Goal: Task Accomplishment & Management: Manage account settings

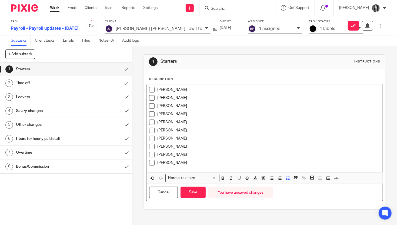
click at [215, 160] on p "[PERSON_NAME]" at bounding box center [268, 162] width 222 height 5
click at [199, 166] on div "[PERSON_NAME]" at bounding box center [268, 164] width 222 height 8
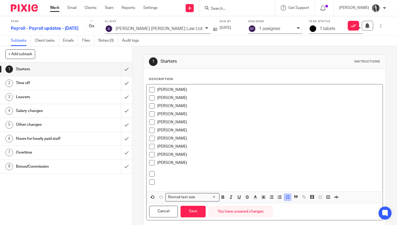
click at [287, 198] on icon "button" at bounding box center [287, 196] width 5 height 5
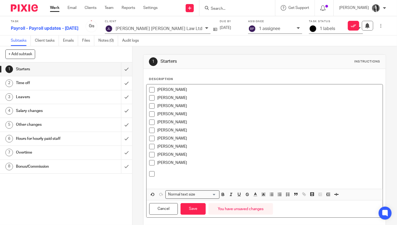
click at [160, 175] on p at bounding box center [268, 173] width 222 height 5
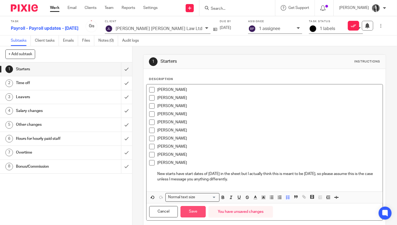
click at [197, 213] on button "Save" at bounding box center [192, 212] width 25 height 12
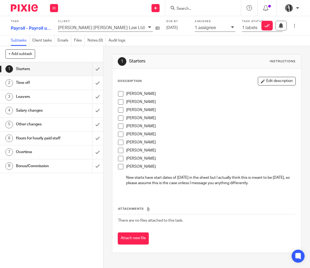
click at [43, 152] on h1 "Overtime" at bounding box center [39, 152] width 47 height 8
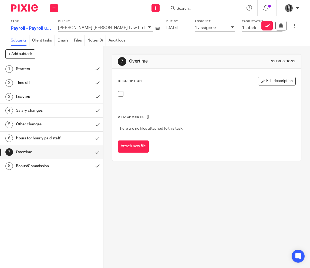
click at [270, 80] on button "Edit description" at bounding box center [277, 81] width 38 height 9
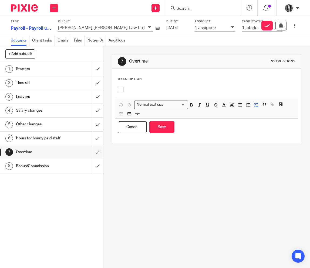
click at [185, 86] on div at bounding box center [206, 91] width 183 height 15
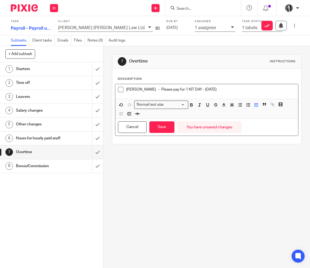
click at [42, 97] on h1 "Leavers" at bounding box center [39, 97] width 47 height 8
click at [165, 131] on button "Save" at bounding box center [161, 127] width 25 height 12
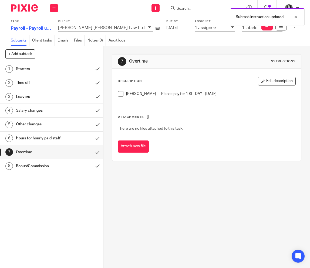
click at [45, 85] on h1 "Time off" at bounding box center [39, 83] width 47 height 8
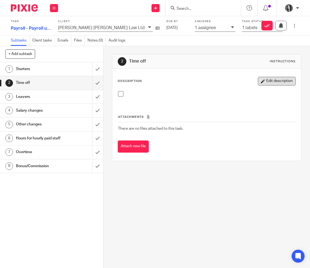
click at [282, 82] on button "Edit description" at bounding box center [277, 81] width 38 height 9
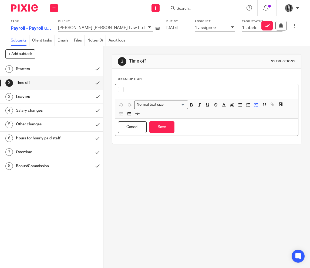
click at [213, 88] on p at bounding box center [211, 89] width 170 height 5
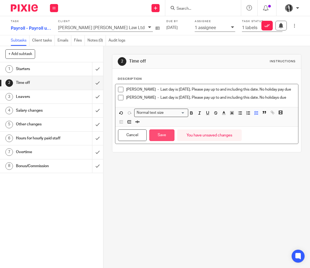
click at [164, 141] on button "Save" at bounding box center [161, 136] width 25 height 12
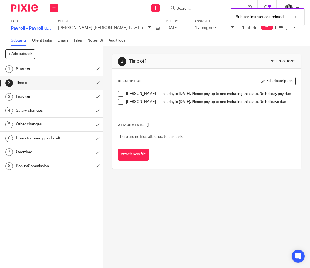
click at [43, 122] on h1 "Other changes" at bounding box center [39, 124] width 47 height 8
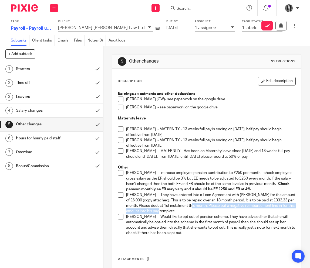
drag, startPoint x: 184, startPoint y: 206, endPoint x: 192, endPoint y: 214, distance: 10.9
click at [192, 214] on p "Lionel Raj - They have entered into a Loan Agreement with Lionel for the amount…" at bounding box center [211, 203] width 170 height 22
click at [279, 84] on button "Edit description" at bounding box center [277, 81] width 38 height 9
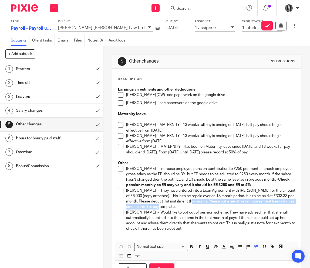
click at [192, 201] on p "Lionel Raj - They have entered into a Loan Agreement with Lionel for the amount…" at bounding box center [211, 199] width 170 height 22
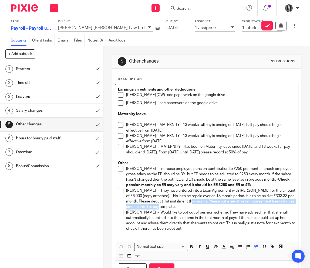
drag, startPoint x: 185, startPoint y: 202, endPoint x: 187, endPoint y: 207, distance: 6.2
click at [187, 207] on p "Lionel Raj - They have entered into a Loan Agreement with Lionel for the amount…" at bounding box center [211, 199] width 170 height 22
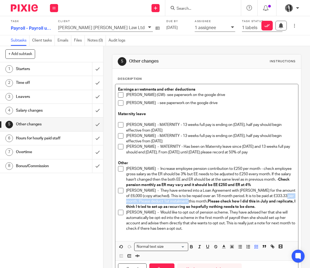
drag, startPoint x: 281, startPoint y: 197, endPoint x: 182, endPoint y: 203, distance: 99.2
click at [182, 203] on p "Lionel Raj - They have entered into a Loan Agreement with Lionel for the amount…" at bounding box center [211, 199] width 170 height 22
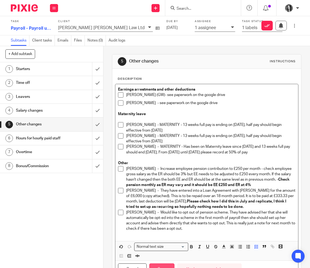
click at [169, 266] on button "Save" at bounding box center [161, 270] width 25 height 12
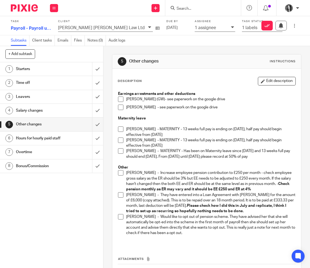
click at [44, 109] on h1 "Salary changes" at bounding box center [39, 111] width 47 height 8
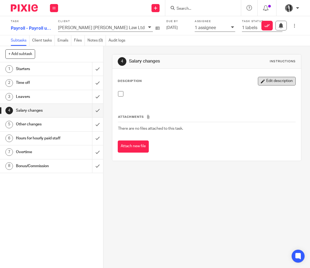
click at [284, 81] on button "Edit description" at bounding box center [277, 81] width 38 height 9
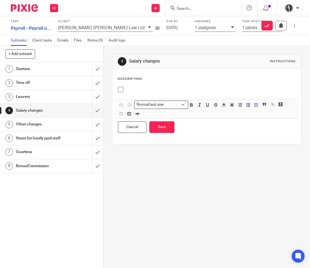
click at [165, 87] on p at bounding box center [211, 89] width 170 height 5
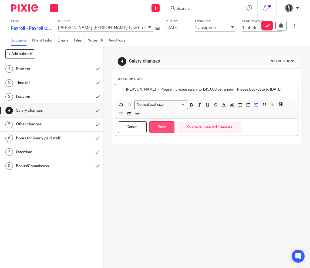
click at [160, 132] on button "Save" at bounding box center [161, 127] width 25 height 12
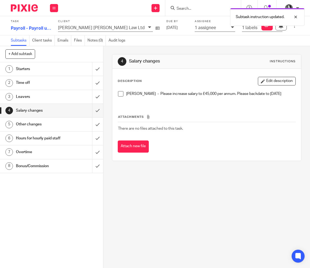
click at [54, 128] on h1 "Other changes" at bounding box center [39, 124] width 47 height 8
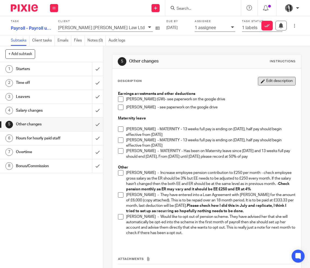
click at [287, 80] on button "Edit description" at bounding box center [277, 81] width 38 height 9
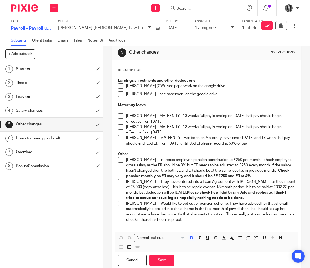
scroll to position [27, 0]
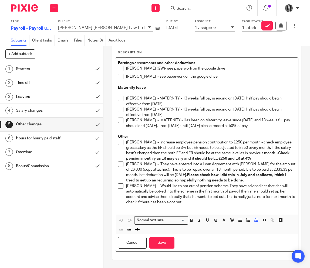
click at [197, 201] on p "Yujie Zhang - Would like to opt out of pension scheme. They have advised her th…" at bounding box center [211, 195] width 170 height 22
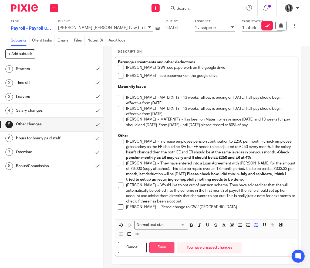
click at [162, 245] on button "Save" at bounding box center [161, 248] width 25 height 12
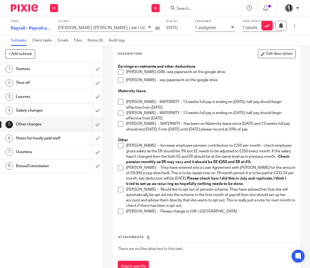
click at [56, 95] on h1 "Leavers" at bounding box center [39, 97] width 47 height 8
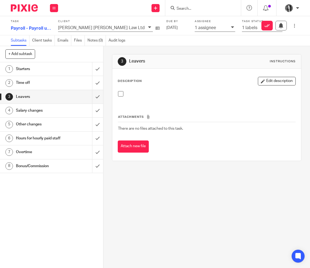
click at [49, 84] on h1 "Time off" at bounding box center [39, 83] width 47 height 8
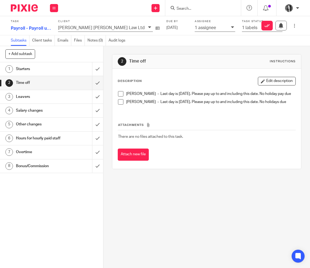
click at [49, 94] on h1 "Leavers" at bounding box center [39, 97] width 47 height 8
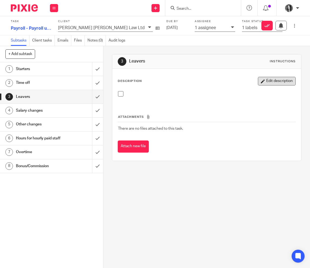
click at [269, 82] on button "Edit description" at bounding box center [277, 81] width 38 height 9
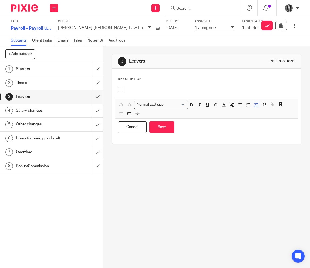
click at [147, 90] on p at bounding box center [211, 89] width 170 height 5
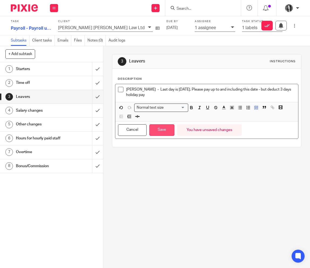
click at [160, 129] on button "Save" at bounding box center [161, 130] width 25 height 12
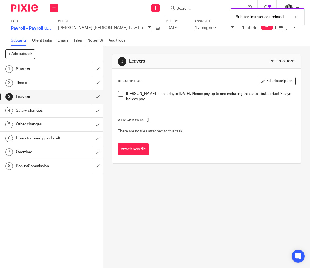
click at [52, 85] on h1 "Time off" at bounding box center [39, 83] width 47 height 8
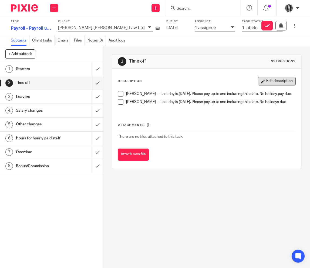
click at [273, 84] on button "Edit description" at bounding box center [277, 81] width 38 height 9
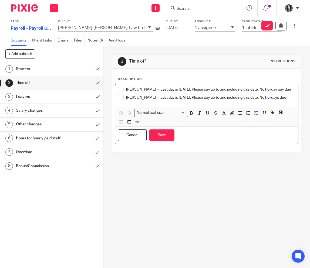
drag, startPoint x: 140, startPoint y: 107, endPoint x: 126, endPoint y: 91, distance: 21.7
click at [126, 91] on ul "Ruth McIntosh - Last day is 21st August 2025. Please pay up to and including th…" at bounding box center [207, 95] width 178 height 16
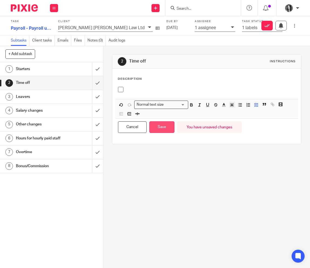
click at [170, 129] on button "Save" at bounding box center [161, 127] width 25 height 12
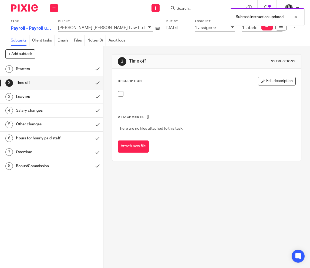
click at [73, 98] on div "Leavers" at bounding box center [51, 97] width 71 height 8
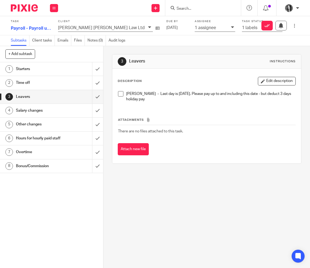
click at [286, 80] on button "Edit description" at bounding box center [277, 81] width 38 height 9
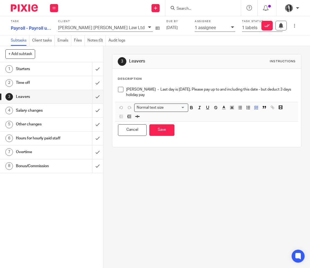
click at [189, 96] on p "[PERSON_NAME] - Last day is [DATE]. Please pay up to and including this date - …" at bounding box center [211, 92] width 170 height 11
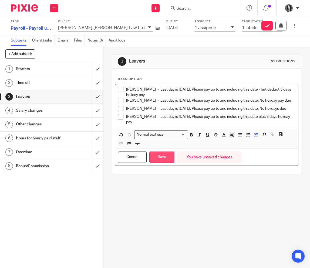
click at [159, 159] on button "Save" at bounding box center [161, 158] width 25 height 12
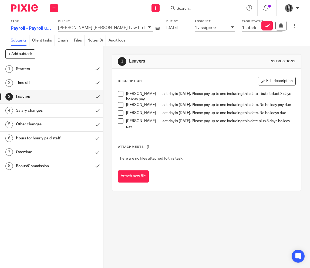
click at [41, 126] on h1 "Other changes" at bounding box center [39, 124] width 47 height 8
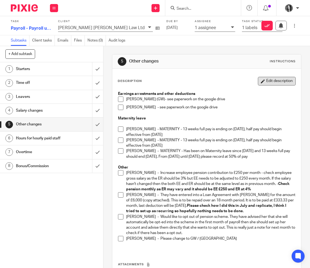
click at [275, 84] on button "Edit description" at bounding box center [277, 81] width 38 height 9
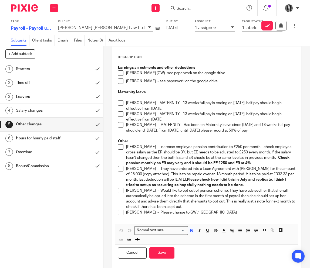
scroll to position [33, 0]
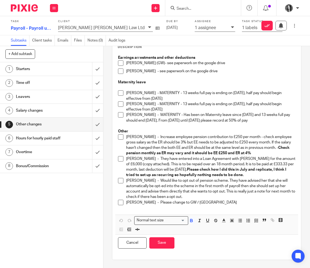
click at [205, 203] on p "[PERSON_NAME] - Please change to GW / [GEOGRAPHIC_DATA]" at bounding box center [211, 202] width 170 height 5
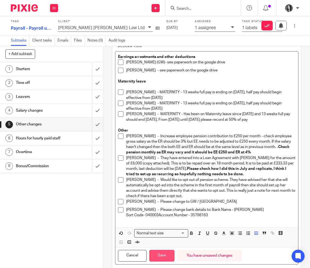
click at [159, 259] on button "Save" at bounding box center [161, 256] width 25 height 12
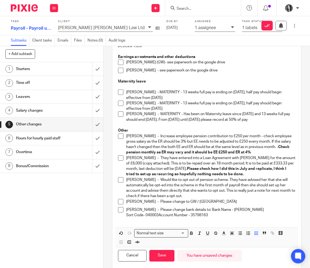
scroll to position [35, 0]
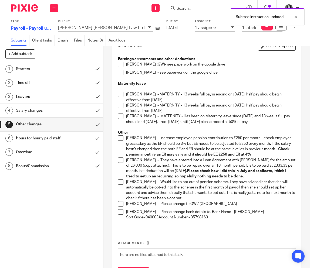
click at [38, 70] on h1 "Starters" at bounding box center [39, 69] width 47 height 8
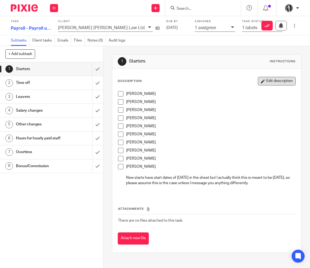
click at [281, 82] on button "Edit description" at bounding box center [277, 81] width 38 height 9
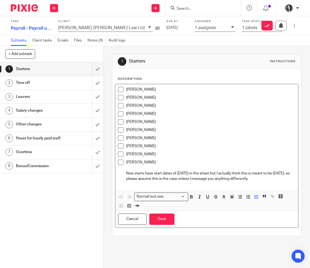
click at [164, 161] on p "Stephen Hannah" at bounding box center [211, 162] width 170 height 5
click at [41, 114] on h1 "Salary changes" at bounding box center [39, 111] width 47 height 8
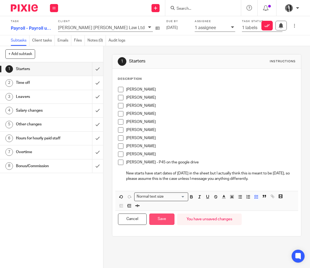
click at [158, 225] on button "Save" at bounding box center [161, 220] width 25 height 12
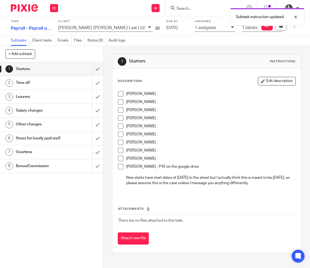
click at [45, 113] on h1 "Salary changes" at bounding box center [39, 111] width 47 height 8
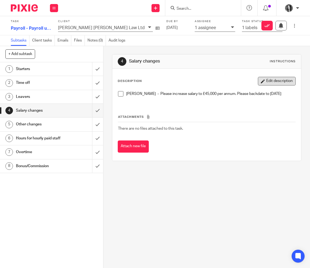
click at [276, 81] on button "Edit description" at bounding box center [277, 81] width 38 height 9
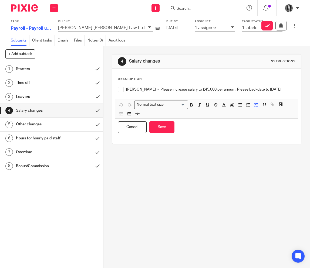
click at [144, 99] on div "[PERSON_NAME] - Please increase salary to £45,000 per annum. Please backdate to…" at bounding box center [206, 91] width 183 height 15
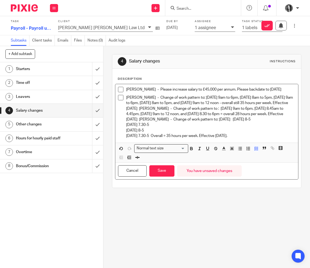
click at [172, 111] on p "Emma Slee - Change of work pattern to: Monday 9am to 6pm, Tuesday 8am to 5pm, W…" at bounding box center [211, 117] width 170 height 44
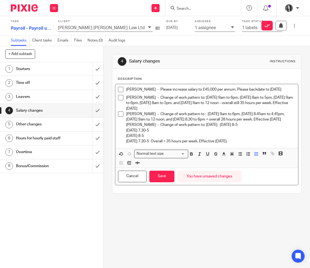
click at [137, 128] on p "Sonia Malia - Change of work pattern to : Monday 9am to 6pm, Wednesday 8.45am t…" at bounding box center [211, 127] width 170 height 33
click at [252, 144] on p "Karyn McAlpine - Change of work pattern to: Monday Monday 8-5 Tuesday 7.30-5 We…" at bounding box center [211, 133] width 170 height 22
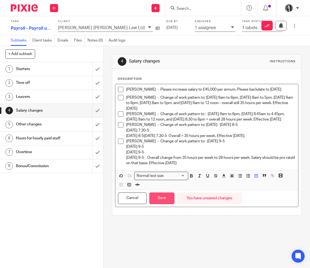
click at [169, 204] on button "Save" at bounding box center [161, 199] width 25 height 12
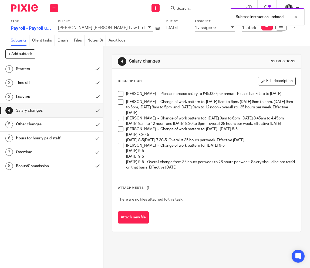
click at [41, 123] on h1 "Other changes" at bounding box center [39, 124] width 47 height 8
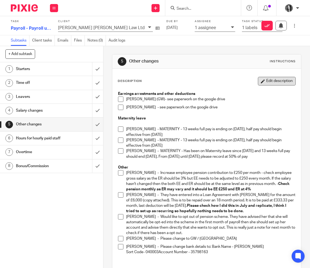
click at [274, 84] on button "Edit description" at bounding box center [277, 81] width 38 height 9
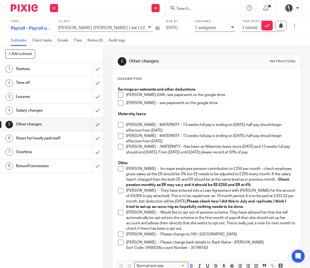
click at [218, 250] on p "[PERSON_NAME] - Please change bank details to: Bank Name - [PERSON_NAME] Sort C…" at bounding box center [211, 245] width 170 height 11
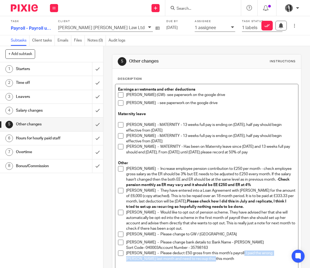
drag, startPoint x: 237, startPoint y: 255, endPoint x: 245, endPoint y: 259, distance: 8.7
click at [245, 259] on p "[PERSON_NAME] - Please deduct £50 gross from this month's payroll. I paid the w…" at bounding box center [211, 256] width 170 height 11
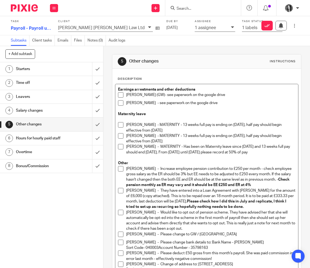
scroll to position [11, 0]
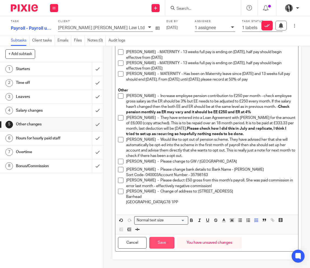
click at [161, 241] on button "Save" at bounding box center [161, 243] width 25 height 12
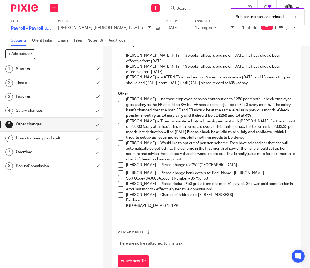
scroll to position [78, 0]
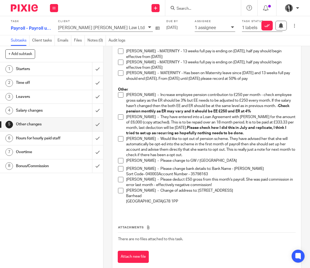
click at [50, 111] on h1 "Salary changes" at bounding box center [39, 111] width 47 height 8
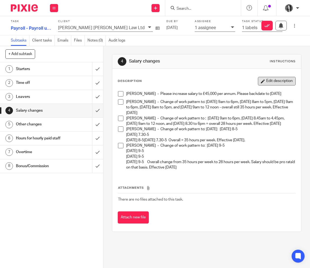
click at [287, 80] on button "Edit description" at bounding box center [277, 81] width 38 height 9
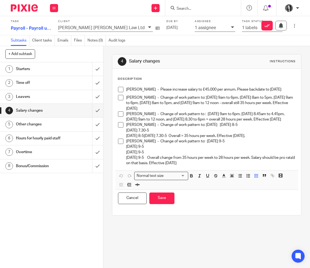
click at [217, 166] on p "[PERSON_NAME] - Change of work pattern to: [DATE] 9-5 [DATE] 9-5 [DATE] 9-5 [DA…" at bounding box center [211, 152] width 170 height 27
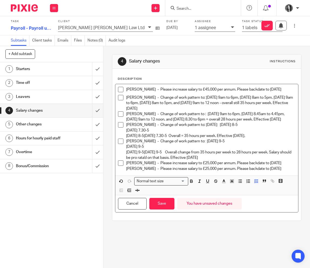
click at [126, 172] on p "[PERSON_NAME] - Please increase salary to £25,000 per annum. Please backdate to…" at bounding box center [211, 166] width 170 height 11
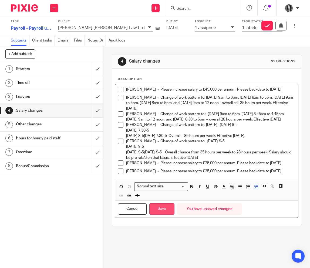
click at [163, 215] on button "Save" at bounding box center [161, 210] width 25 height 12
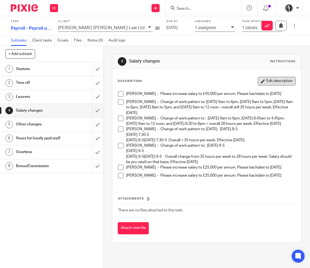
click at [282, 79] on button "Edit description" at bounding box center [277, 81] width 38 height 9
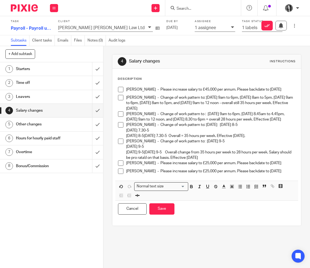
click at [294, 177] on div "Sinead Higgins - Please increase salary to £25,000 per annum. Please backdate t…" at bounding box center [211, 173] width 170 height 8
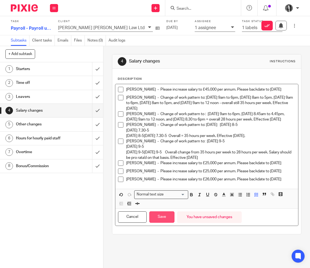
click at [160, 223] on button "Save" at bounding box center [161, 218] width 25 height 12
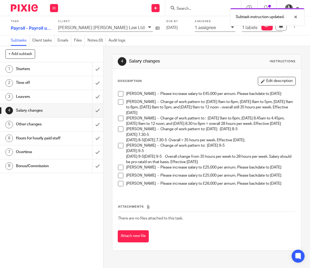
click at [49, 97] on h1 "Leavers" at bounding box center [39, 97] width 47 height 8
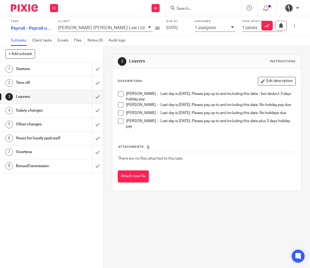
click at [279, 82] on button "Edit description" at bounding box center [277, 81] width 38 height 9
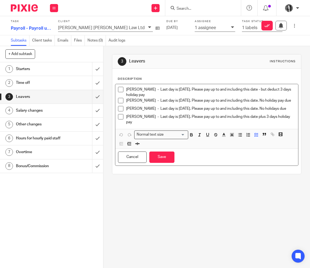
click at [159, 125] on p "[PERSON_NAME] - Last day is [DATE]. Please pay up to and including this date pl…" at bounding box center [211, 119] width 170 height 11
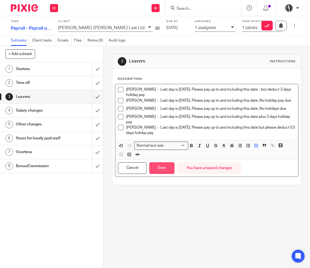
click at [154, 174] on button "Save" at bounding box center [161, 168] width 25 height 12
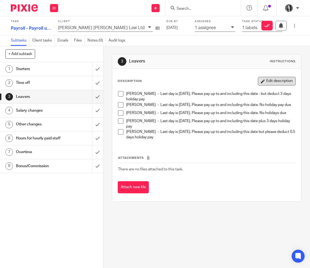
click at [284, 83] on button "Edit description" at bounding box center [277, 81] width 38 height 9
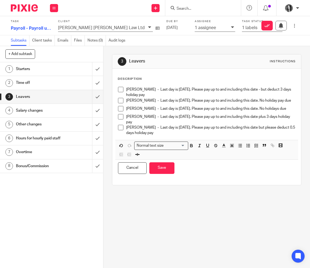
click at [189, 136] on p "Jenna Leighton - Last day is 22nd August 2025. Please pay up to and including t…" at bounding box center [211, 130] width 170 height 11
click at [193, 136] on p "Jenna Leighton - Last day is 22nd August 2025. Please pay up to and including t…" at bounding box center [211, 130] width 170 height 11
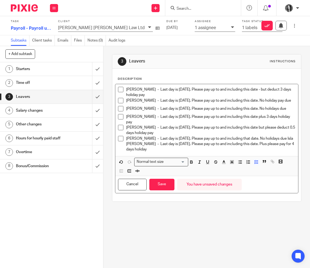
click at [126, 150] on li "Jason McAuley - Last day is 28th August. Please pay up to and including that da…" at bounding box center [207, 144] width 178 height 16
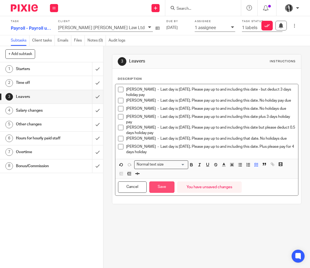
click at [166, 190] on button "Save" at bounding box center [161, 188] width 25 height 12
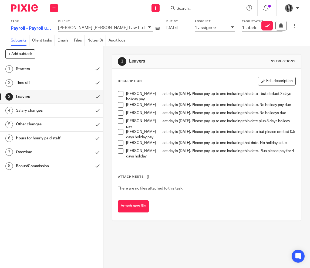
click at [45, 113] on h1 "Salary changes" at bounding box center [39, 111] width 47 height 8
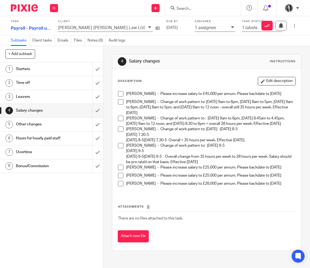
click at [47, 167] on h1 "Bonus/Commission" at bounding box center [39, 166] width 47 height 8
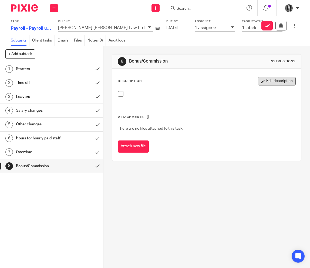
click at [275, 80] on button "Edit description" at bounding box center [277, 81] width 38 height 9
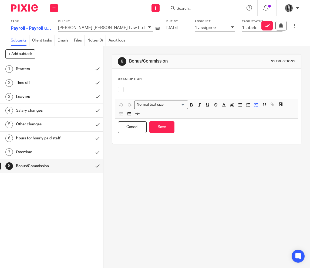
click at [166, 95] on div at bounding box center [206, 91] width 183 height 15
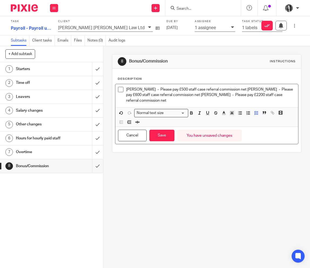
click at [239, 91] on p "[PERSON_NAME] - Please pay £500 staff case referral commission net [PERSON_NAME…" at bounding box center [211, 95] width 170 height 16
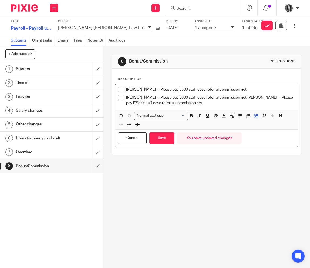
click at [238, 98] on p "[PERSON_NAME] - Please pay £600 staff case referral commission net [PERSON_NAME…" at bounding box center [211, 100] width 170 height 11
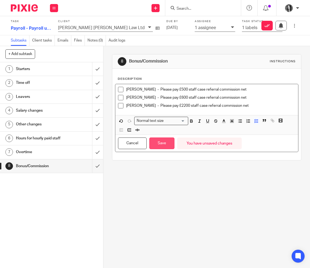
click at [166, 145] on button "Save" at bounding box center [161, 144] width 25 height 12
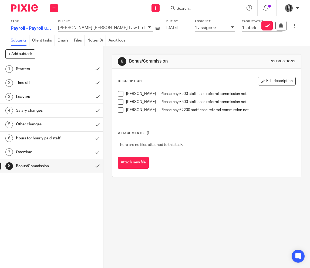
click at [43, 126] on h1 "Other changes" at bounding box center [39, 124] width 47 height 8
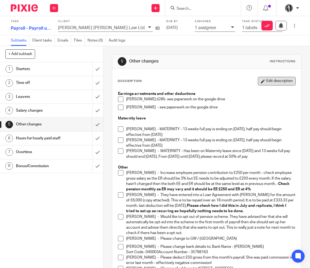
click at [276, 83] on button "Edit description" at bounding box center [277, 81] width 38 height 9
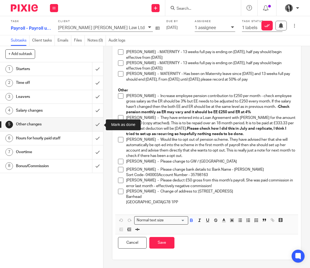
scroll to position [72, 0]
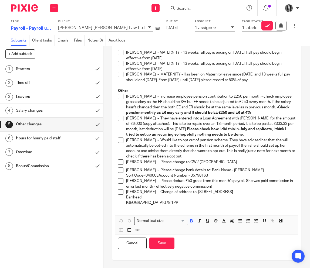
click at [42, 110] on h1 "Salary changes" at bounding box center [39, 111] width 47 height 8
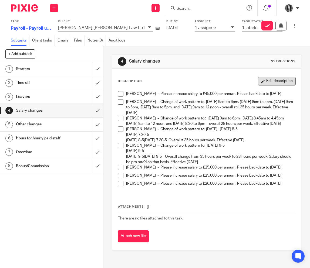
click at [272, 83] on button "Edit description" at bounding box center [277, 81] width 38 height 9
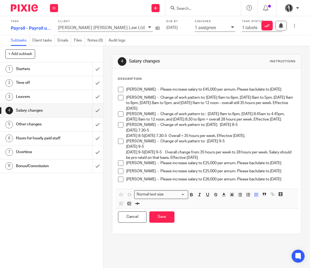
click at [291, 182] on p "Emma Wright - Please increase salary to £26,000 per annum. Please backdate to 1…" at bounding box center [211, 179] width 170 height 5
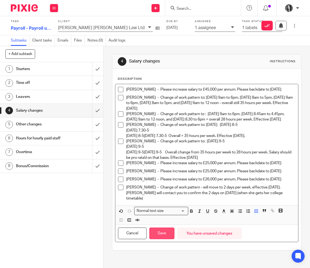
click at [165, 239] on button "Save" at bounding box center [161, 234] width 25 height 12
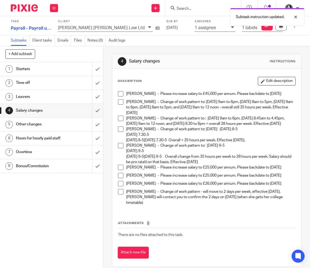
click at [46, 123] on h1 "Other changes" at bounding box center [39, 124] width 47 height 8
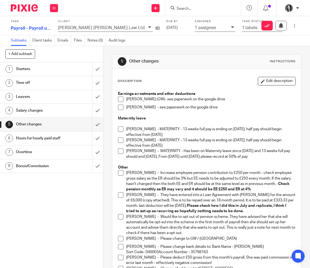
click at [233, 108] on p "[PERSON_NAME] - see paperwork on the google drive" at bounding box center [211, 107] width 170 height 5
click at [228, 108] on p "[PERSON_NAME] - see paperwork on the google drive" at bounding box center [211, 107] width 170 height 5
click at [266, 80] on button "Edit description" at bounding box center [277, 81] width 38 height 9
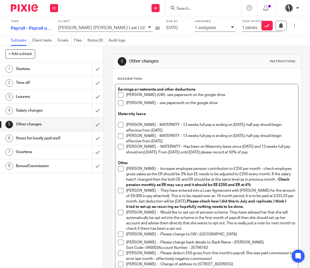
drag, startPoint x: 224, startPoint y: 104, endPoint x: 165, endPoint y: 104, distance: 59.4
click at [165, 104] on p "[PERSON_NAME] - see paperwork on the google drive" at bounding box center [211, 102] width 170 height 5
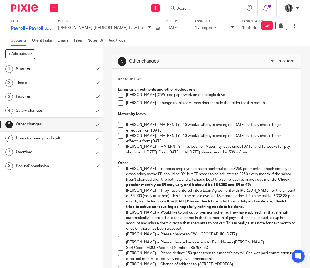
scroll to position [74, 0]
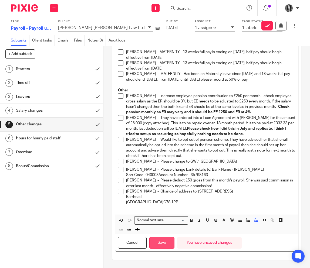
click at [161, 247] on button "Save" at bounding box center [161, 243] width 25 height 12
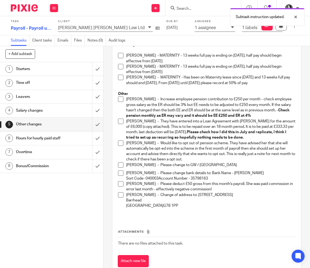
scroll to position [78, 0]
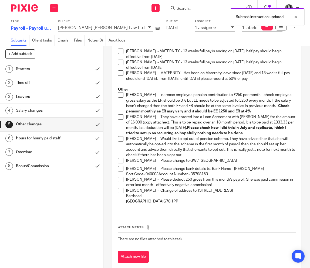
click at [58, 164] on h1 "Bonus/Commission" at bounding box center [39, 166] width 47 height 8
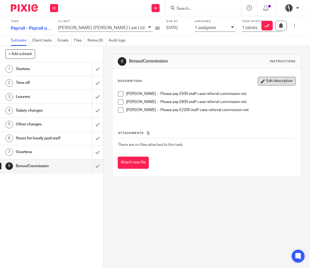
click at [280, 84] on button "Edit description" at bounding box center [277, 81] width 38 height 9
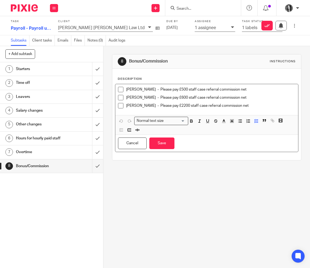
click at [263, 107] on p "[PERSON_NAME] - Please pay £2200 staff case referral commission net" at bounding box center [211, 105] width 170 height 5
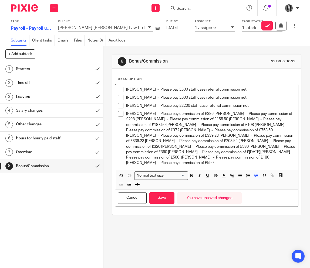
click at [207, 113] on p "[PERSON_NAME] - Please pay commission of £386 [PERSON_NAME] - Please pay commis…" at bounding box center [211, 138] width 170 height 55
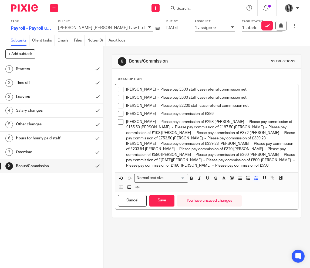
click at [211, 123] on p "[PERSON_NAME] - Please pay commission of £298 [PERSON_NAME] - Please pay commis…" at bounding box center [211, 143] width 170 height 49
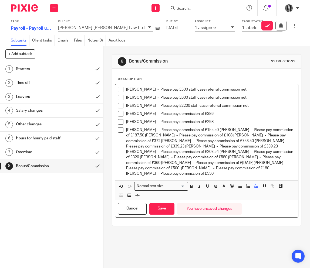
click at [210, 130] on p "[PERSON_NAME] - Please pay commission of £155.50 [PERSON_NAME] - Please pay com…" at bounding box center [211, 151] width 170 height 49
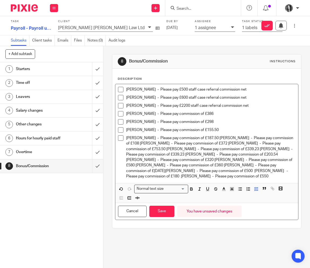
click at [218, 139] on p "[PERSON_NAME] - Please pay commission of £187.50 [PERSON_NAME] - Please pay com…" at bounding box center [211, 158] width 170 height 44
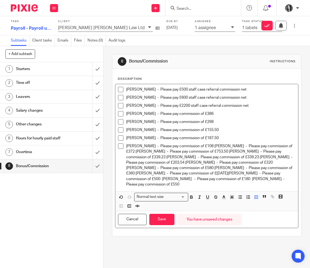
click at [136, 153] on p "[PERSON_NAME] - Please pay commission of £108 [PERSON_NAME] - Please pay commis…" at bounding box center [211, 166] width 170 height 44
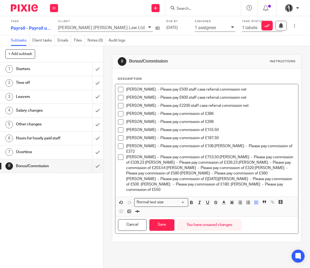
click at [126, 163] on li "[PERSON_NAME] - Please pay commission of £753.50 [PERSON_NAME] - Please pay com…" at bounding box center [207, 174] width 178 height 38
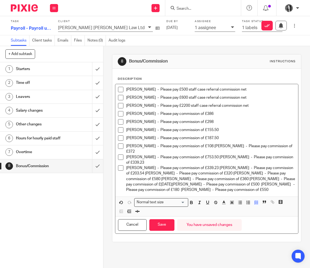
click at [127, 171] on p "[PERSON_NAME] - Please pay commission of £339.23 [PERSON_NAME] - Please pay com…" at bounding box center [211, 178] width 170 height 27
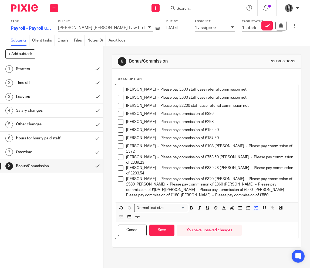
click at [127, 180] on p "[PERSON_NAME] - Please pay commission of £320 [PERSON_NAME] - Please pay commis…" at bounding box center [211, 188] width 170 height 22
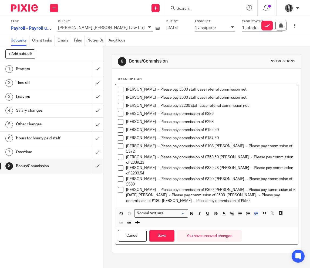
click at [140, 187] on p "[PERSON_NAME] - Please pay commission of £360 [PERSON_NAME] - Please pay commis…" at bounding box center [211, 195] width 170 height 16
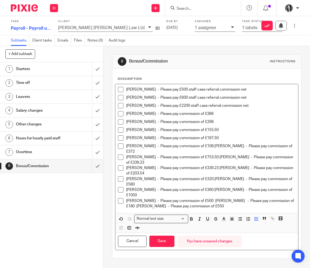
click at [127, 199] on p "[PERSON_NAME] - Please pay commission of £500 [PERSON_NAME] - Please pay commis…" at bounding box center [211, 203] width 170 height 11
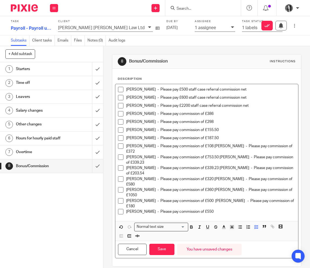
click at [204, 198] on p "[PERSON_NAME] - Please pay commission of £500 [PERSON_NAME] - Please pay commis…" at bounding box center [211, 203] width 170 height 11
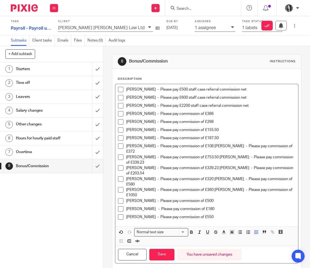
click at [212, 187] on p "[PERSON_NAME] - Please pay commission of £360 [PERSON_NAME] - Please pay commis…" at bounding box center [211, 192] width 170 height 11
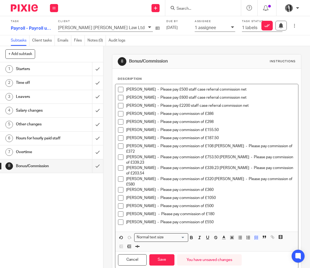
click at [211, 177] on p "[PERSON_NAME] - Please pay commission of £320 [PERSON_NAME] - Please pay commis…" at bounding box center [211, 182] width 170 height 11
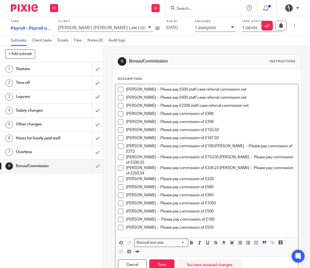
click at [213, 167] on p "[PERSON_NAME] - Please pay commission of £339.23 [PERSON_NAME] - Please pay com…" at bounding box center [211, 170] width 170 height 11
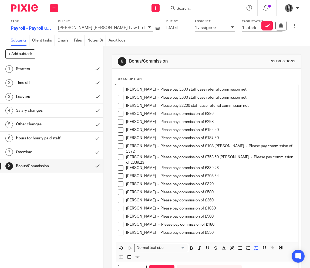
click at [211, 157] on p "[PERSON_NAME] - Please pay commission of £753.50 [PERSON_NAME] - Please pay com…" at bounding box center [211, 160] width 170 height 11
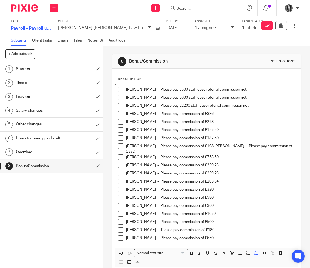
click at [205, 147] on p "[PERSON_NAME] - Please pay commission of £108 [PERSON_NAME] - Please pay commis…" at bounding box center [211, 149] width 170 height 11
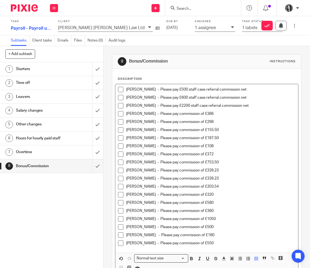
scroll to position [39, 0]
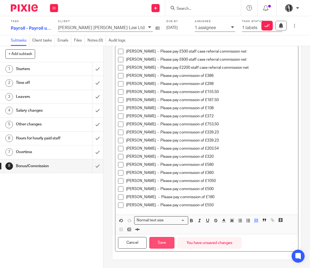
drag, startPoint x: 167, startPoint y: 246, endPoint x: 170, endPoint y: 245, distance: 3.2
click at [166, 246] on button "Save" at bounding box center [161, 243] width 25 height 12
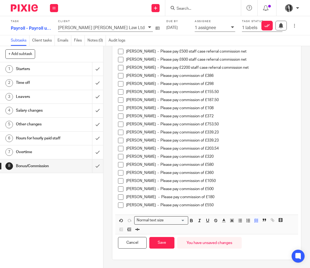
scroll to position [43, 0]
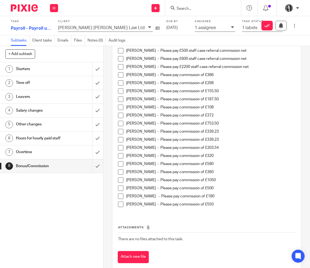
click at [62, 100] on h1 "Leavers" at bounding box center [39, 97] width 47 height 8
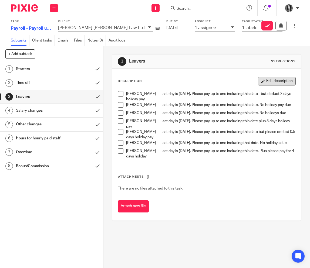
click at [289, 81] on button "Edit description" at bounding box center [277, 81] width 38 height 9
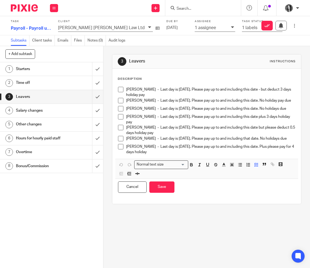
click at [184, 159] on div "[PERSON_NAME] - Last day is [DATE]. Please pay up to and including this date - …" at bounding box center [206, 121] width 183 height 75
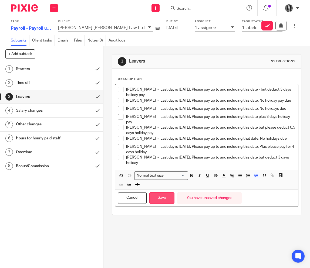
click at [167, 204] on button "Save" at bounding box center [161, 198] width 25 height 12
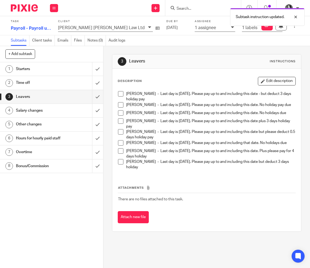
click at [51, 152] on h1 "Overtime" at bounding box center [39, 152] width 47 height 8
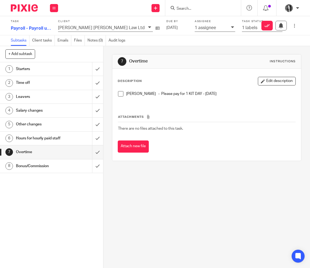
click at [282, 82] on button "Edit description" at bounding box center [277, 81] width 38 height 9
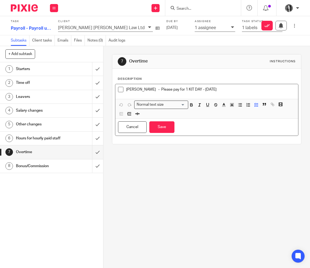
click at [244, 90] on p "[PERSON_NAME] - Please pay for 1 KIT DAY - [DATE]" at bounding box center [211, 89] width 170 height 5
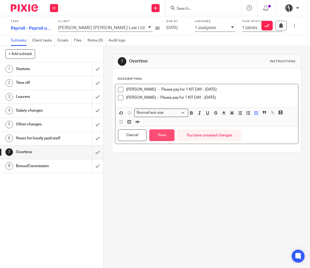
click at [174, 133] on button "Save" at bounding box center [161, 136] width 25 height 12
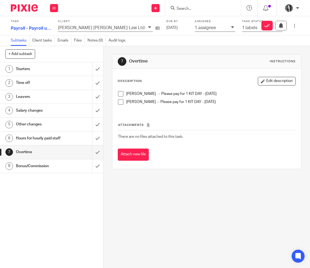
click at [37, 84] on h1 "Time off" at bounding box center [39, 83] width 47 height 8
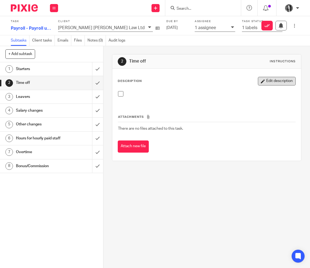
click at [273, 79] on button "Edit description" at bounding box center [277, 81] width 38 height 9
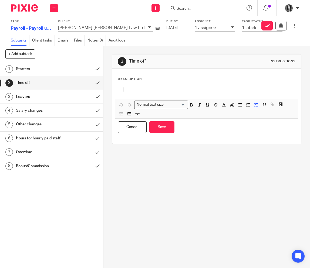
click at [191, 92] on p at bounding box center [211, 89] width 170 height 5
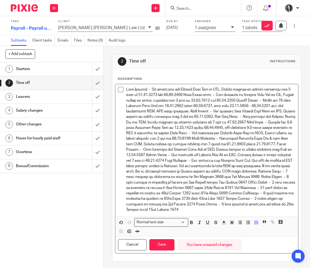
click at [179, 96] on p at bounding box center [211, 150] width 170 height 126
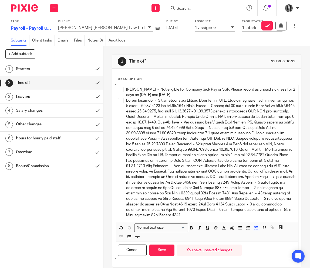
click at [188, 106] on p at bounding box center [211, 158] width 170 height 120
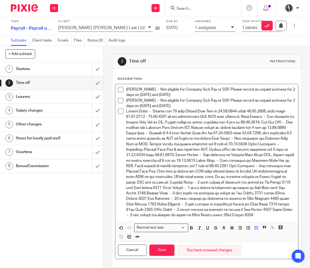
click at [244, 118] on p at bounding box center [211, 163] width 170 height 109
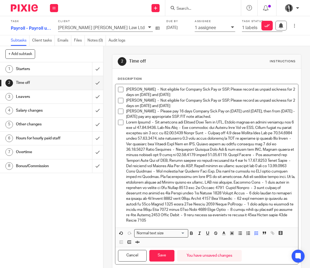
click at [160, 129] on p at bounding box center [211, 172] width 170 height 104
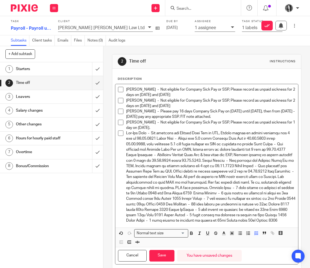
click at [159, 140] on p at bounding box center [211, 177] width 170 height 93
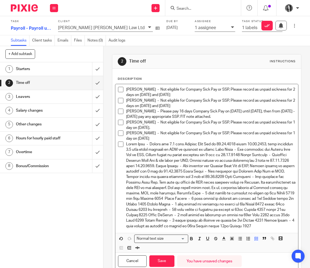
click at [232, 150] on p at bounding box center [211, 185] width 170 height 87
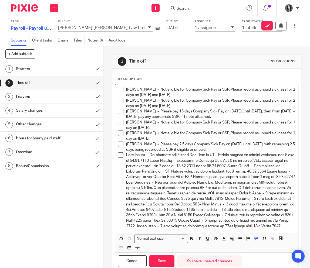
click at [151, 161] on p at bounding box center [211, 191] width 170 height 77
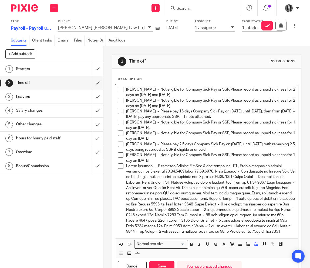
click at [215, 172] on p at bounding box center [211, 199] width 170 height 71
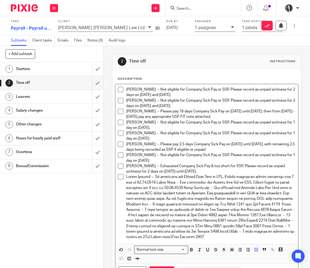
click at [152, 184] on p at bounding box center [211, 207] width 170 height 66
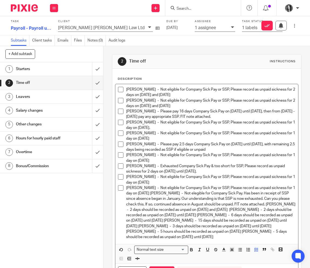
click at [153, 194] on p "Yujie Zhang - Not eligible for Company Sick Pay or SSP, Please record as unpaid…" at bounding box center [211, 212] width 170 height 55
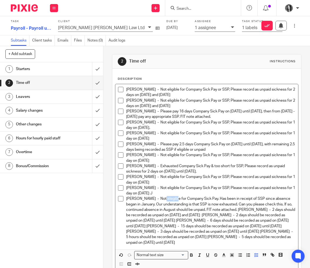
click at [165, 199] on p "ade Bancroft - Not elegible for Company Sick Pay. Has been in receipt of SSP si…" at bounding box center [211, 220] width 170 height 49
click at [213, 213] on p "ade Bancroft - Not eligible for Company Sick Pay. Has been in receipt of SSP si…" at bounding box center [211, 220] width 170 height 49
click at [240, 211] on p "ade Bancroft - Not eligible for Company Sick Pay. Has been in receipt of SSP si…" at bounding box center [211, 220] width 170 height 49
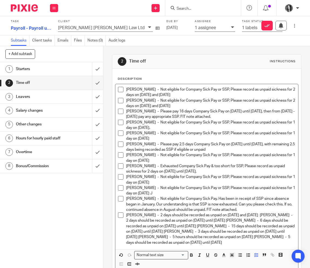
click at [127, 222] on p "Gurveen Lota - 2 days should be recorded as unpaid on 4th August 2025 and 8th A…" at bounding box center [211, 229] width 170 height 33
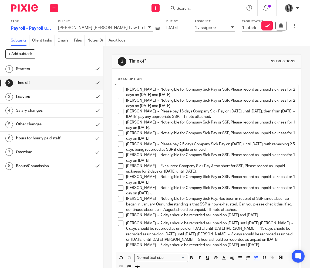
click at [275, 223] on p "Holly Reilly - 2 days should be recorded as unpaid on 5th August until 6th Augu…" at bounding box center [211, 234] width 170 height 27
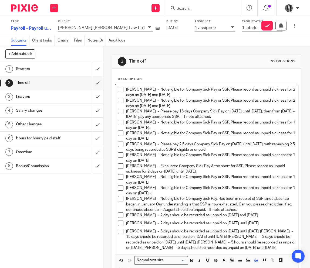
click at [287, 231] on p "Eilidh Olsen - 6 days should be recorded as unpaid on 4th August 2025 until 15t…" at bounding box center [211, 240] width 170 height 22
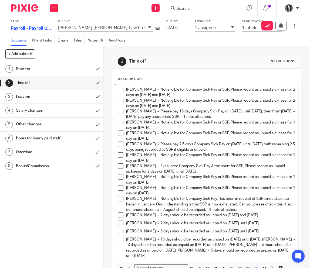
click at [127, 246] on p "Eva Broutian - 15 days should be recorded as unpaid on 11th August 2025 until 2…" at bounding box center [211, 248] width 170 height 22
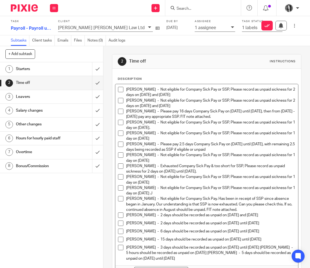
click at [126, 253] on p "Jason McAuley - 3 days should be recorded as unpaid on 28th July 2025 until 30t…" at bounding box center [211, 253] width 170 height 16
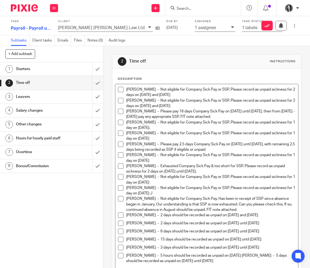
click at [251, 256] on p "Robyn Neely - 5 hours should be recorded as unpaid on 7th August 2025 Robyn Nee…" at bounding box center [211, 258] width 170 height 11
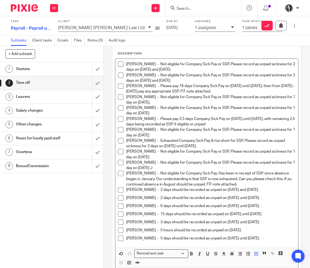
scroll to position [58, 0]
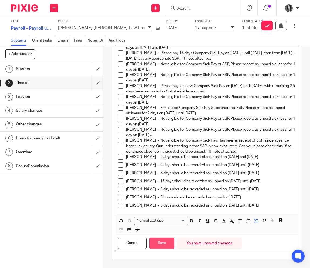
click at [163, 245] on button "Save" at bounding box center [161, 244] width 25 height 12
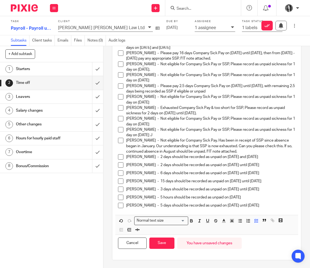
scroll to position [63, 0]
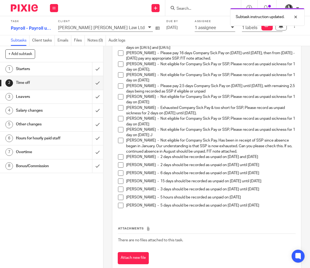
click at [58, 125] on h1 "Other changes" at bounding box center [39, 124] width 47 height 8
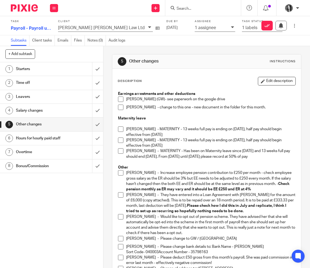
click at [280, 159] on p "[PERSON_NAME] - MATERNITY - Has been on Maternity leave since [DATE] and 13 wee…" at bounding box center [211, 153] width 170 height 11
click at [272, 82] on button "Edit description" at bounding box center [277, 81] width 38 height 9
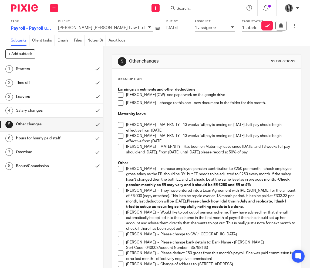
click at [281, 154] on p "[PERSON_NAME] - MATERNITY - Has been on Maternity leave since [DATE] and 13 wee…" at bounding box center [211, 149] width 170 height 11
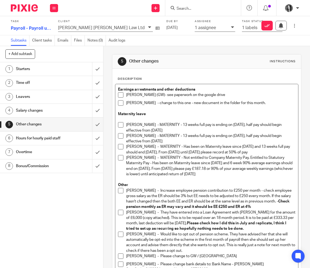
drag, startPoint x: 260, startPoint y: 175, endPoint x: 122, endPoint y: 158, distance: 138.7
click at [122, 158] on li "[PERSON_NAME] - MATERNITY - Not entitled to Company Maternity Pay. Entitled to …" at bounding box center [207, 166] width 178 height 22
drag, startPoint x: 127, startPoint y: 158, endPoint x: 130, endPoint y: 159, distance: 3.3
click at [127, 158] on p "[PERSON_NAME] - MATERNITY - Not entitled to Company Maternity Pay. Entitled to …" at bounding box center [211, 166] width 170 height 22
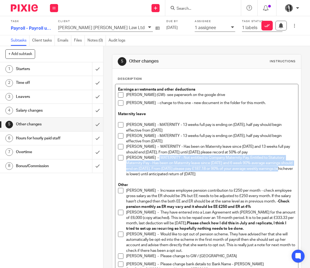
drag, startPoint x: 156, startPoint y: 158, endPoint x: 298, endPoint y: 170, distance: 142.2
click at [298, 170] on div "Earnings arrestments and other deductions [PERSON_NAME] (GW)- see paperwork on …" at bounding box center [207, 215] width 184 height 263
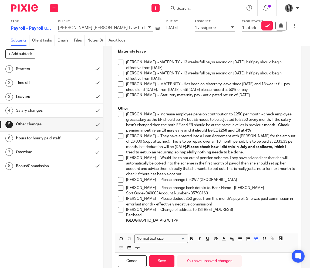
scroll to position [82, 0]
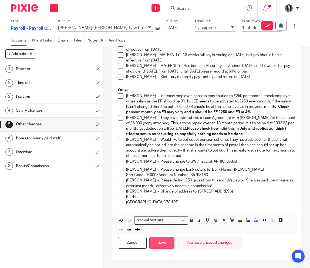
click at [166, 243] on button "Save" at bounding box center [161, 243] width 25 height 12
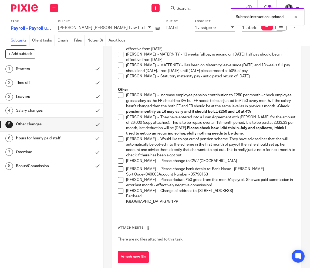
click at [40, 150] on h1 "Overtime" at bounding box center [39, 152] width 47 height 8
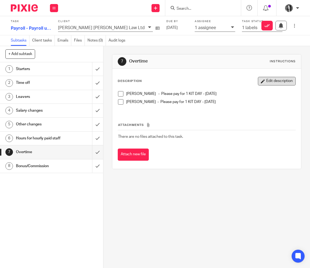
click at [274, 82] on button "Edit description" at bounding box center [277, 81] width 38 height 9
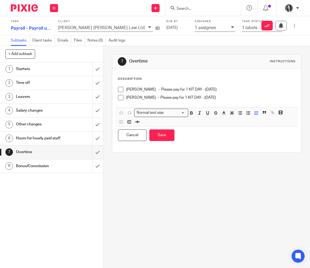
click at [246, 101] on div "[PERSON_NAME] - Please pay for 1 KIT DAY - [DATE]" at bounding box center [211, 99] width 170 height 8
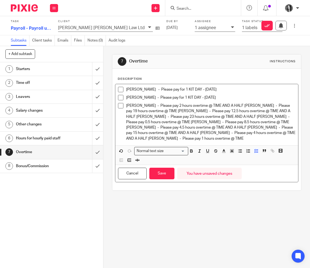
click at [248, 106] on p "[PERSON_NAME] - Please pay 2 hours overtime @ TIME AND A HALF [PERSON_NAME] - P…" at bounding box center [211, 122] width 170 height 38
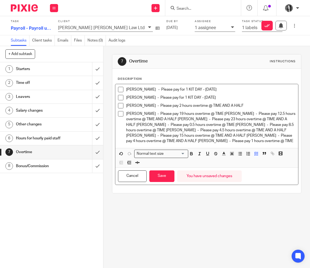
click at [163, 119] on p "Elisha Shaw - Please pay 19 hours overtime @ TIME Erin Ryland - Please pay 12.5…" at bounding box center [211, 127] width 170 height 33
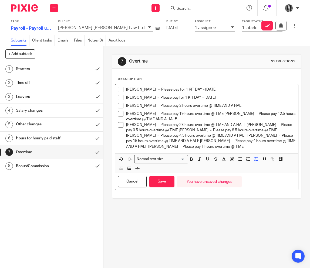
click at [173, 131] on p "Jake McPhillips - Please pay 23 hours overtime @ TIME AND A HALF Keira McDonald…" at bounding box center [211, 135] width 170 height 27
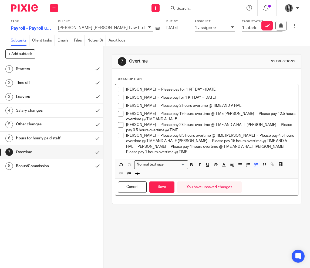
click at [179, 142] on p "Laura Stuart - Please pay 8.5 hours overtime @ TIME Lynne Galloway - Please pay…" at bounding box center [211, 144] width 170 height 22
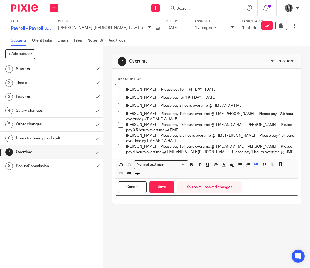
click at [242, 146] on p "Rachael Boyd - Please pay 15 hours overtime @ TIME AND A HALF Sarah McKechnie -…" at bounding box center [211, 149] width 170 height 11
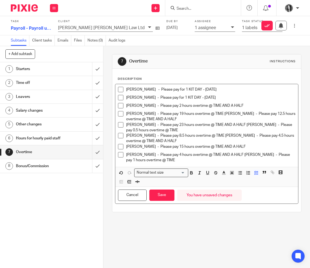
click at [245, 154] on p "Sarah McKechnie - Please pay 4 hours overtime @ TIME AND A HALF Tracey Chambers…" at bounding box center [211, 157] width 170 height 11
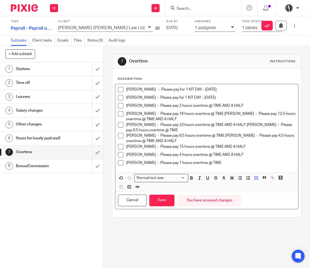
click at [219, 137] on p "Laura Stuart - Please pay 8.5 hours overtime @ TIME Lynne Galloway - Please pay…" at bounding box center [211, 138] width 170 height 11
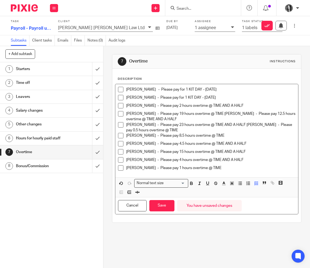
click at [244, 124] on p "Jake McPhillips - Please pay 23 hours overtime @ TIME AND A HALF Keira McDonald…" at bounding box center [211, 127] width 170 height 11
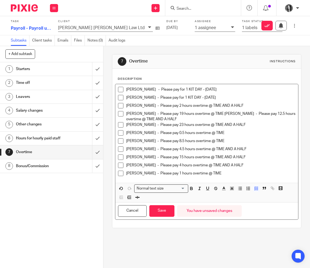
click at [217, 115] on p "Elisha Shaw - Please pay 19 hours overtime @ TIME Erin Ryland - Please pay 12.5…" at bounding box center [211, 116] width 170 height 11
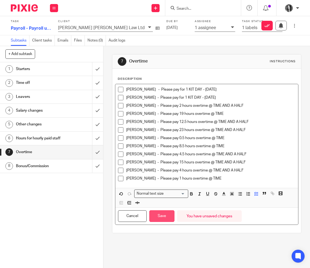
click at [168, 216] on button "Save" at bounding box center [161, 217] width 25 height 12
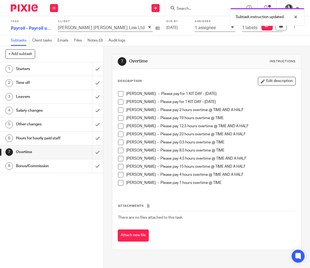
click at [58, 167] on h1 "Bonus/Commission" at bounding box center [39, 166] width 47 height 8
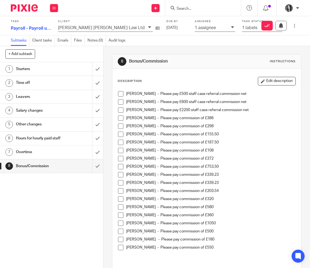
click at [287, 84] on button "Edit description" at bounding box center [277, 81] width 38 height 9
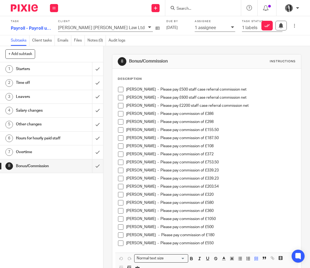
click at [245, 244] on p "[PERSON_NAME] - Please pay commission of £550" at bounding box center [211, 243] width 170 height 5
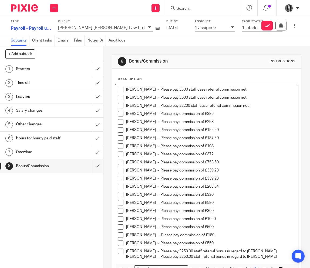
click at [242, 251] on p "[PERSON_NAME] - Please pay £250.00 staff referral bonus in regard to [PERSON_NA…" at bounding box center [211, 254] width 170 height 11
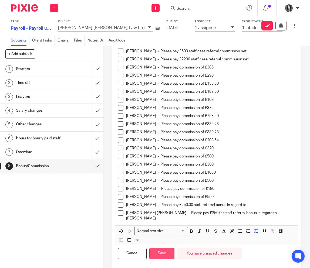
click at [163, 250] on button "Save" at bounding box center [161, 254] width 25 height 12
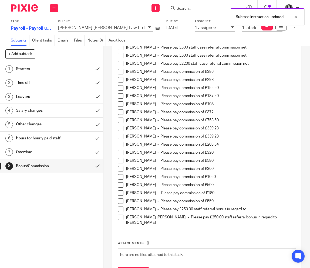
scroll to position [51, 0]
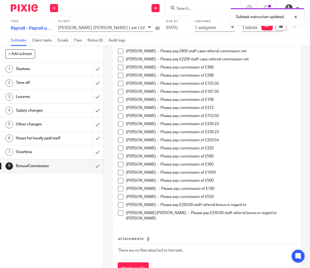
drag, startPoint x: 46, startPoint y: 111, endPoint x: 72, endPoint y: 110, distance: 25.9
click at [46, 111] on h1 "Salary changes" at bounding box center [39, 111] width 47 height 8
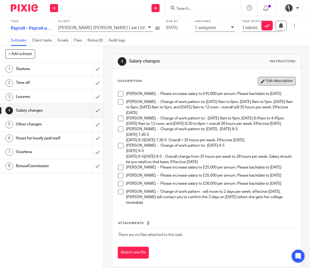
click at [284, 82] on button "Edit description" at bounding box center [277, 81] width 38 height 9
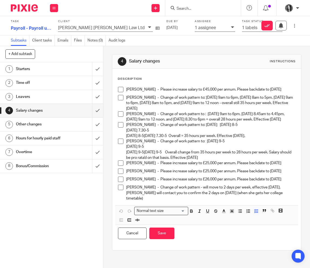
click at [295, 203] on div "[PERSON_NAME] - Please increase salary to £45,000 per annum. Please backdate to…" at bounding box center [206, 144] width 183 height 121
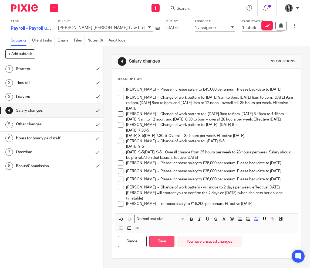
click at [157, 245] on button "Save" at bounding box center [161, 242] width 25 height 12
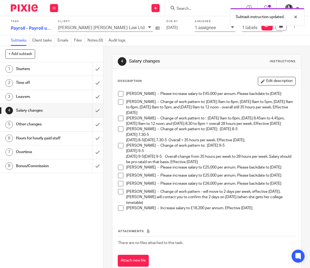
click at [65, 71] on div "Starters" at bounding box center [51, 69] width 71 height 8
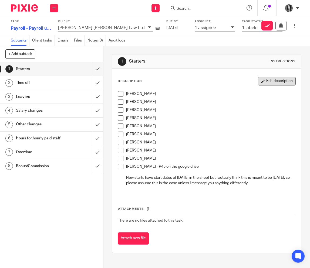
click at [284, 80] on button "Edit description" at bounding box center [277, 81] width 38 height 9
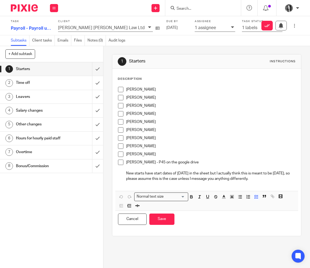
click at [270, 179] on p "New starts have start dates of [DATE] in the sheet but I actually think this is…" at bounding box center [211, 176] width 170 height 11
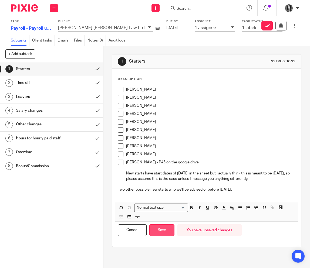
click at [167, 236] on button "Save" at bounding box center [161, 231] width 25 height 12
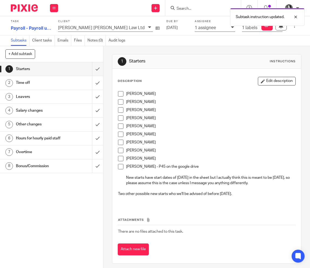
click at [195, 31] on div "1 assignee" at bounding box center [215, 28] width 40 height 7
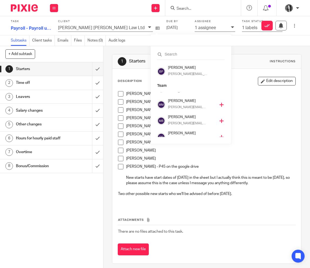
scroll to position [113, 0]
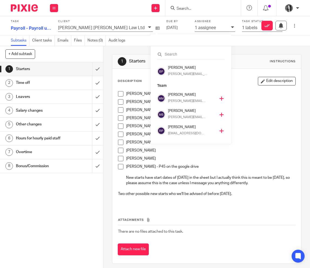
click at [187, 117] on p "[PERSON_NAME][EMAIL_ADDRESS][DOMAIN_NAME]" at bounding box center [187, 117] width 38 height 5
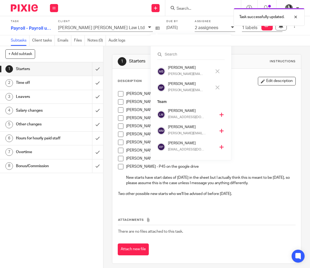
scroll to position [97, 0]
click at [174, 87] on div "Brodie Petrie [EMAIL_ADDRESS][DOMAIN_NAME]" at bounding box center [191, 88] width 46 height 13
